Goal: Transaction & Acquisition: Purchase product/service

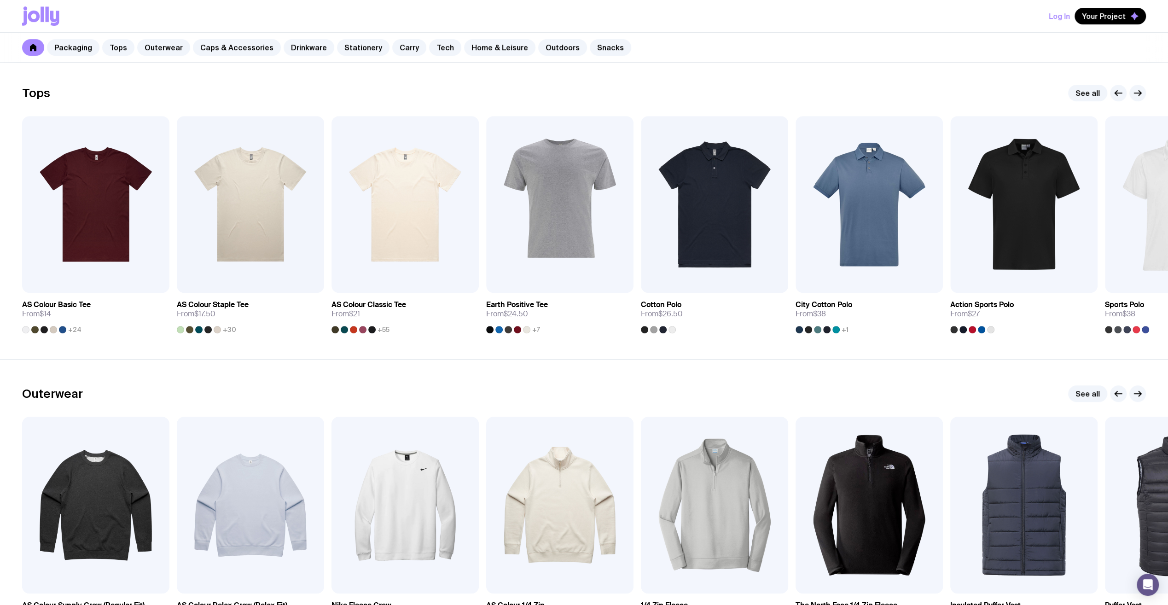
scroll to position [506, 0]
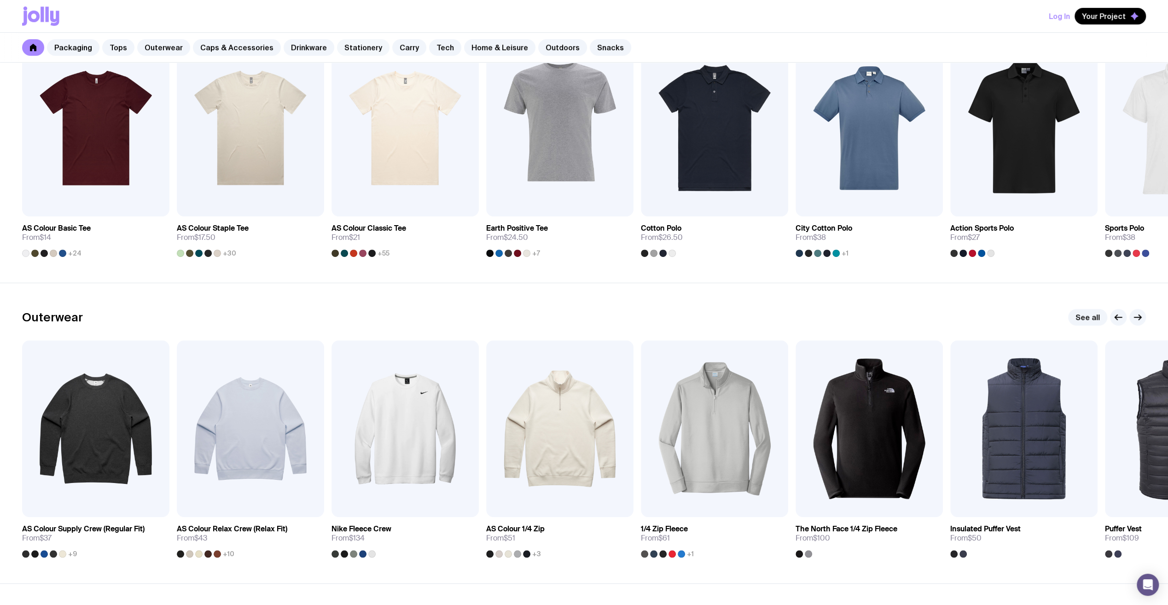
click at [337, 47] on link "Stationery" at bounding box center [363, 47] width 52 height 17
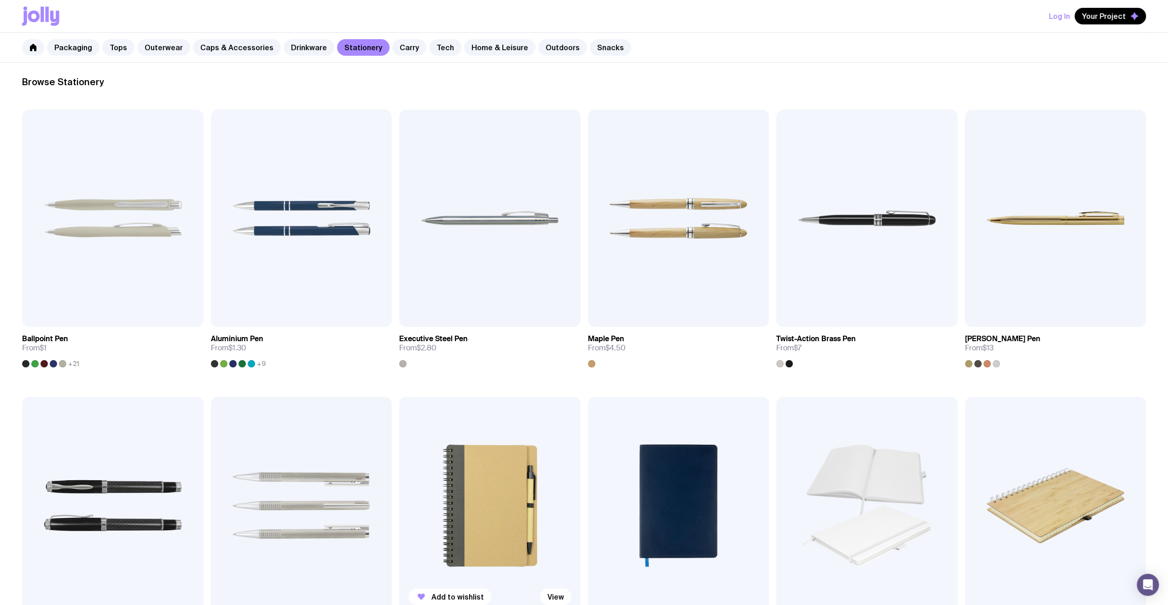
scroll to position [46, 0]
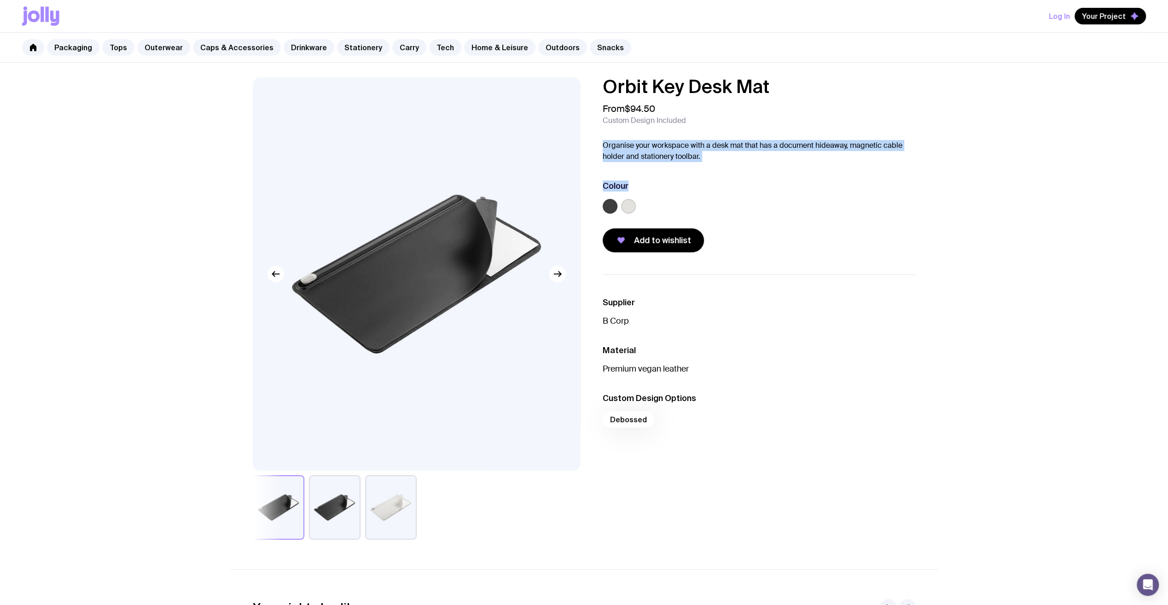
drag, startPoint x: 602, startPoint y: 146, endPoint x: 779, endPoint y: 183, distance: 181.1
click at [779, 183] on div "Orbit Key Desk Mat From $94.50 Custom Design Included Organise your workspace w…" at bounding box center [752, 164] width 328 height 175
click at [564, 278] on button "button" at bounding box center [557, 274] width 17 height 17
